Goal: Find contact information: Obtain details needed to contact an individual or organization

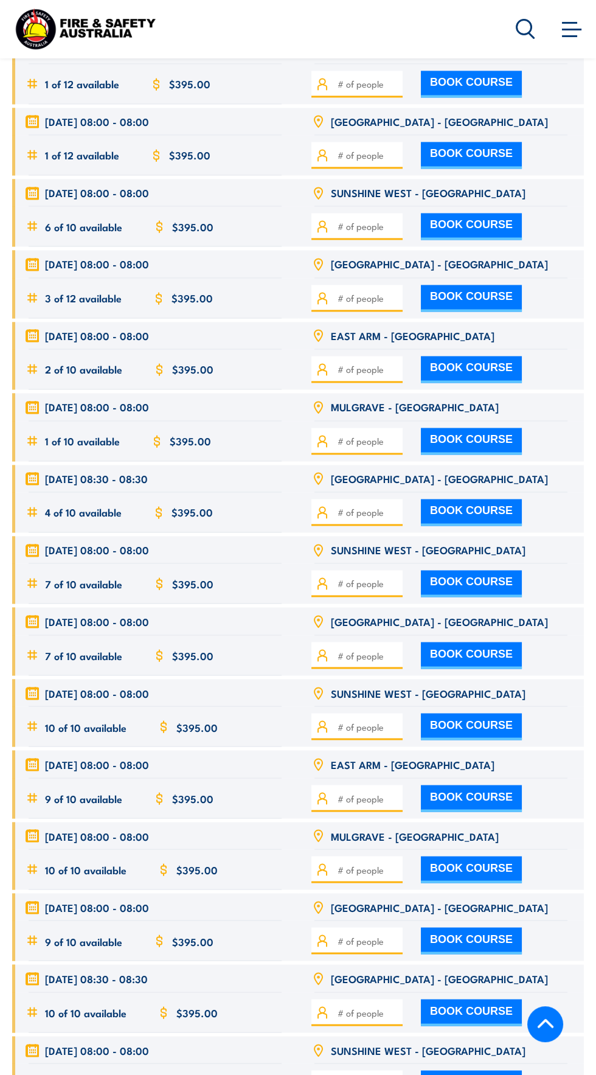
scroll to position [2745, 0]
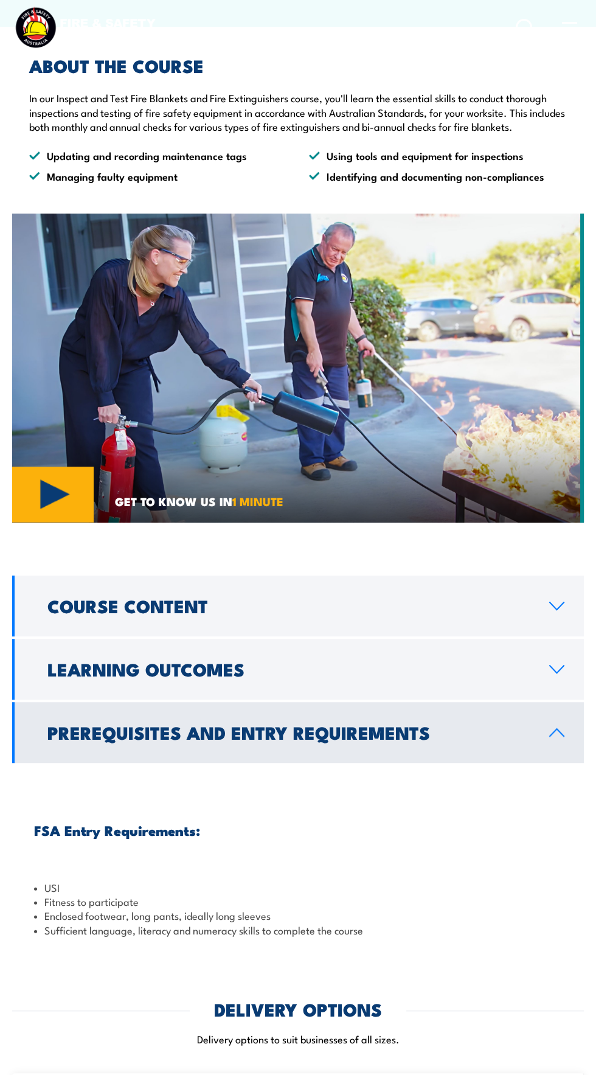
scroll to position [0, 0]
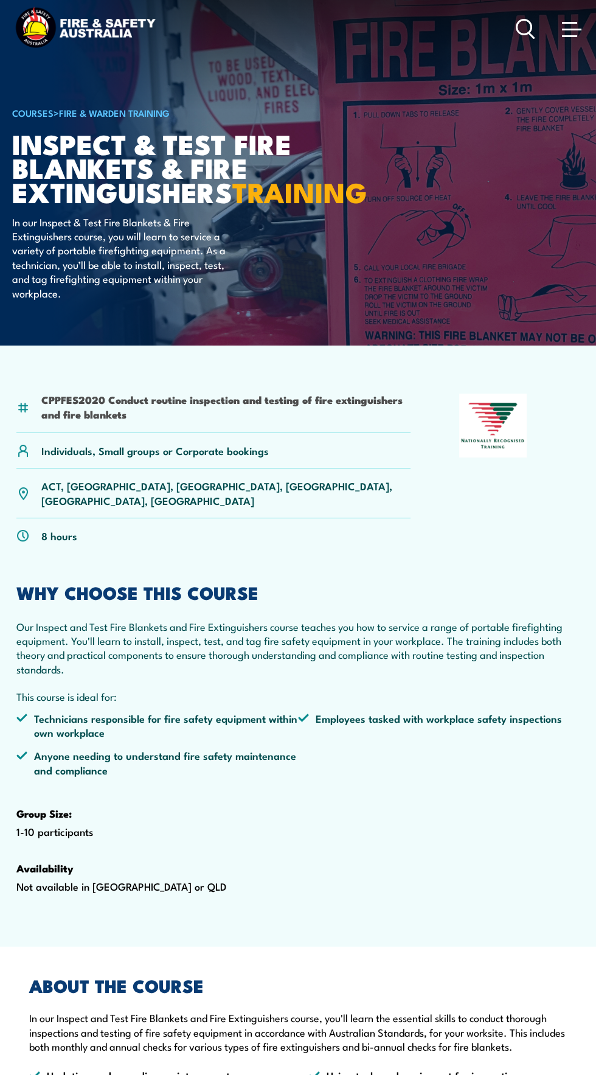
click at [569, 36] on span at bounding box center [569, 36] width 15 height 2
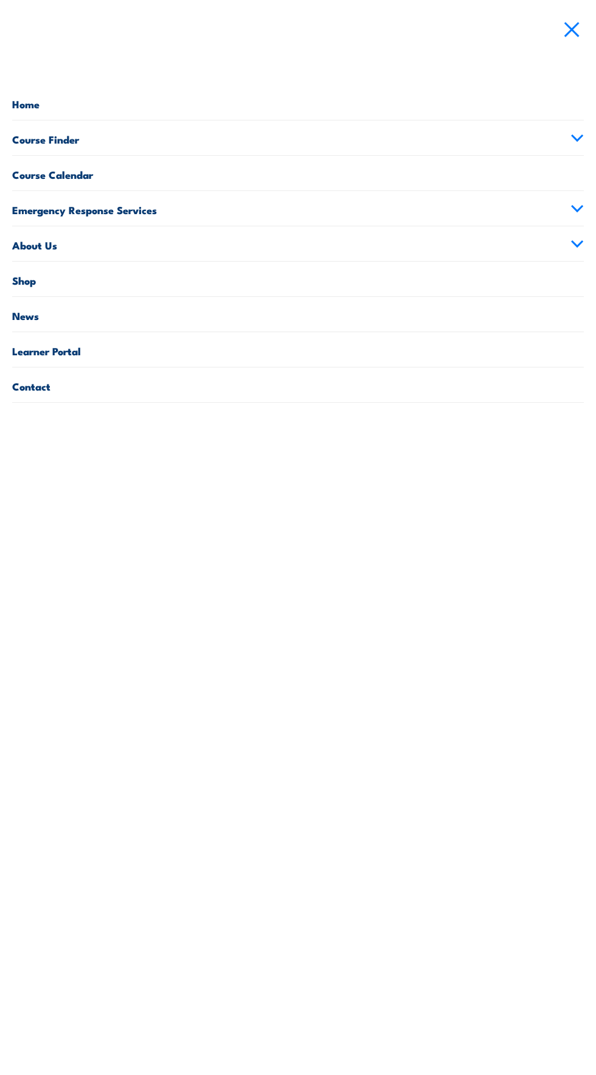
click at [138, 389] on link "Contact" at bounding box center [298, 384] width 572 height 35
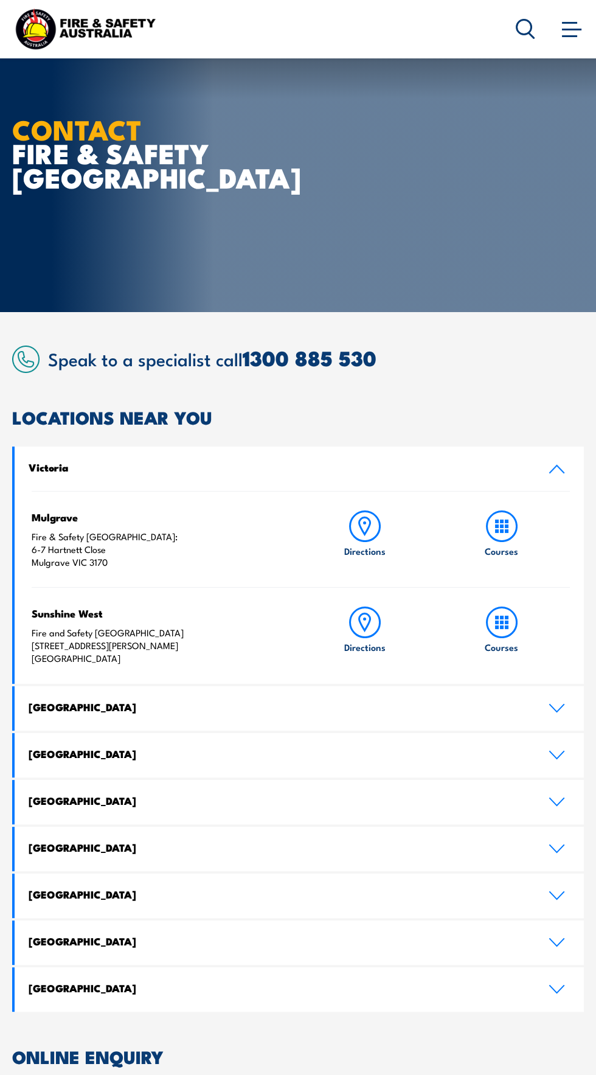
scroll to position [12, 0]
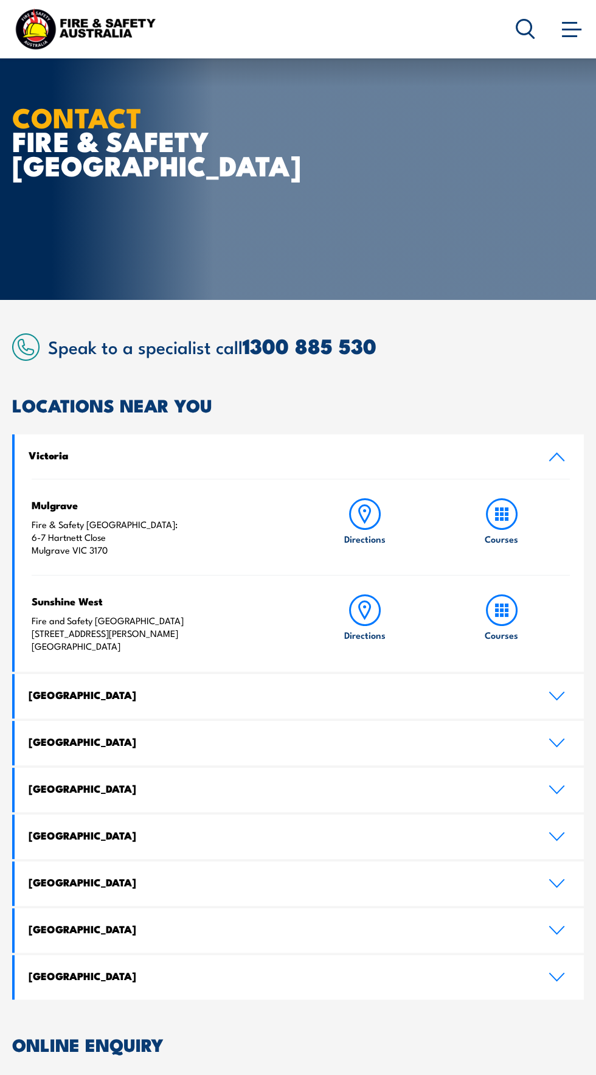
click at [561, 701] on icon at bounding box center [557, 696] width 16 height 10
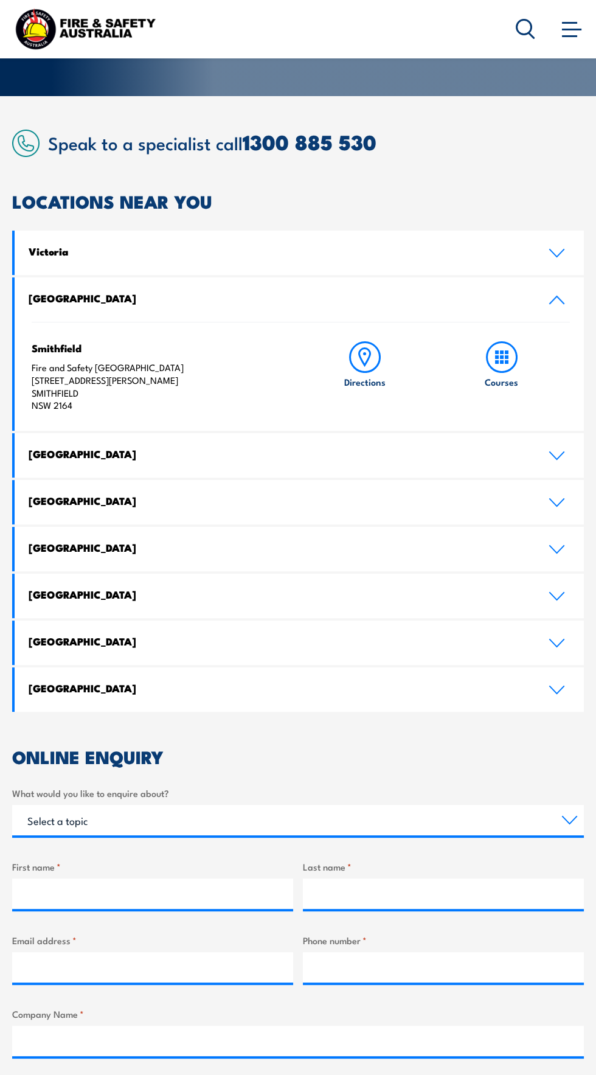
scroll to position [215, 0]
click at [288, 144] on link "1300 885 530" at bounding box center [310, 142] width 134 height 32
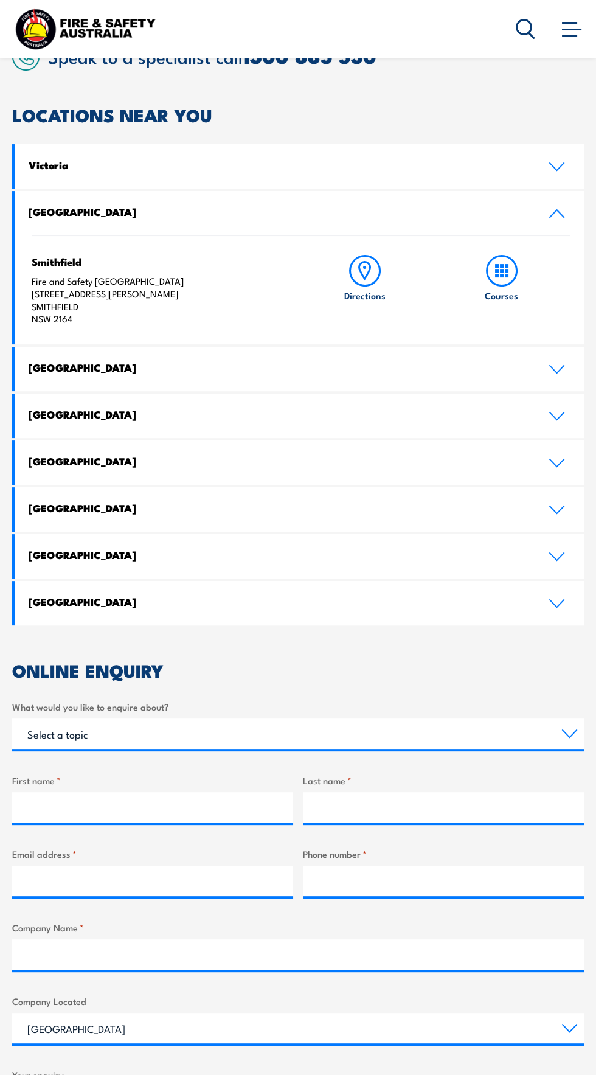
scroll to position [0, 0]
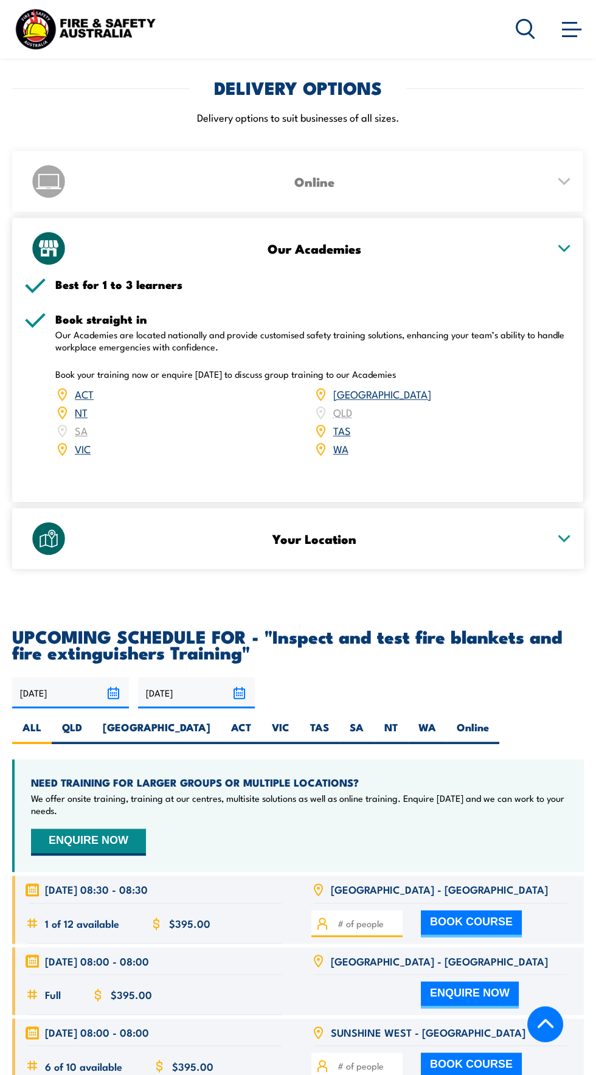
scroll to position [1951, 0]
